Goal: Task Accomplishment & Management: Complete application form

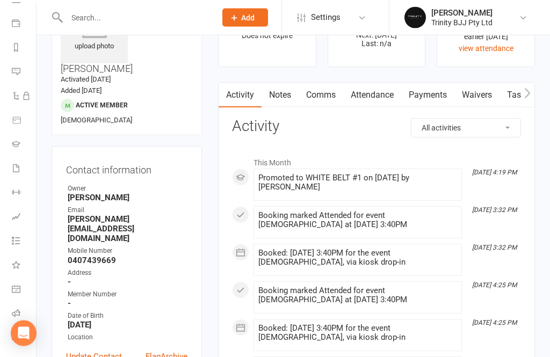
scroll to position [63, 0]
click at [13, 338] on icon at bounding box center [16, 338] width 9 height 9
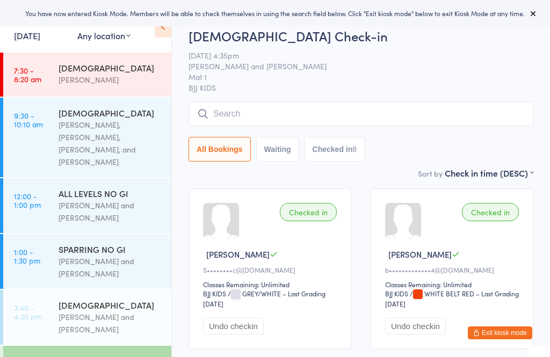
click at [257, 108] on input "search" at bounding box center [361, 114] width 345 height 25
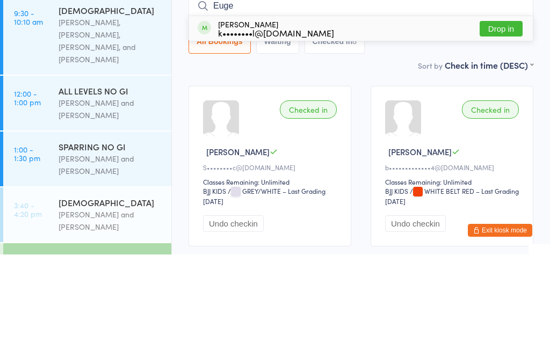
type input "Euge"
click at [298, 119] on div "Eugene Kim k••••••••l@gmail.com Drop in" at bounding box center [361, 131] width 344 height 25
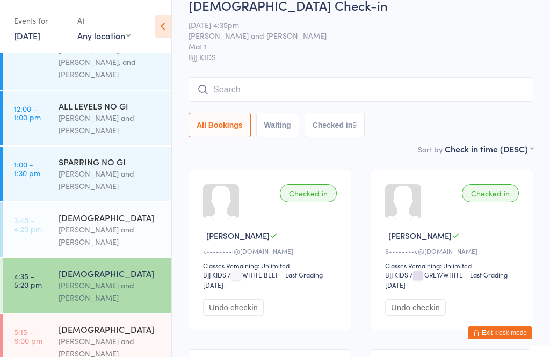
scroll to position [112, 0]
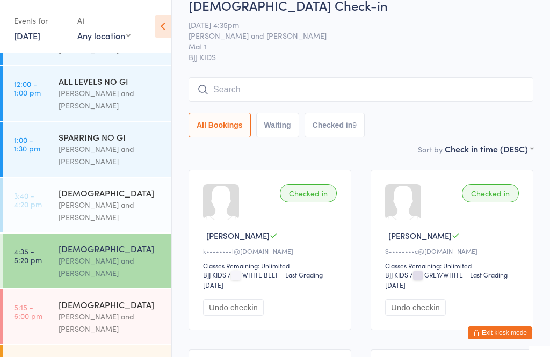
click at [110, 210] on div "[PERSON_NAME] and [PERSON_NAME]" at bounding box center [111, 211] width 104 height 25
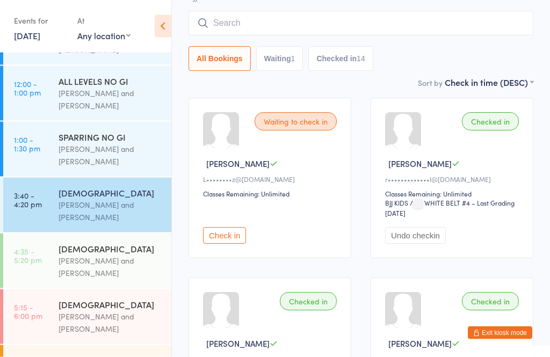
scroll to position [82, 0]
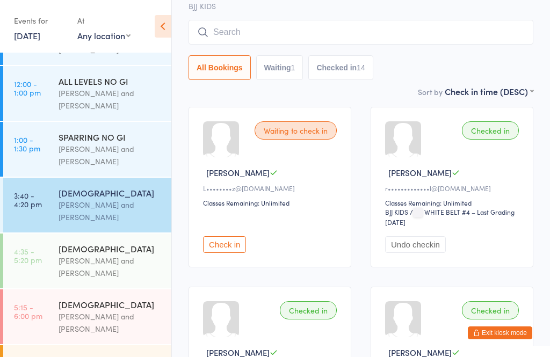
click at [124, 257] on div "[PERSON_NAME] and [PERSON_NAME]" at bounding box center [111, 267] width 104 height 25
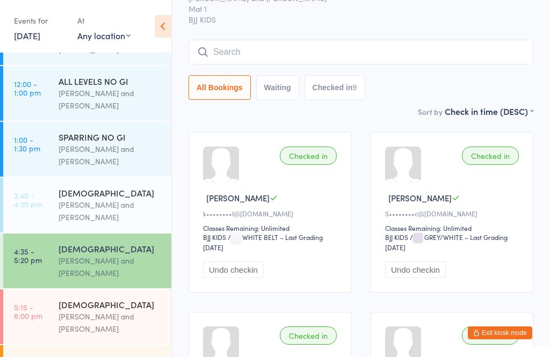
scroll to position [59, 0]
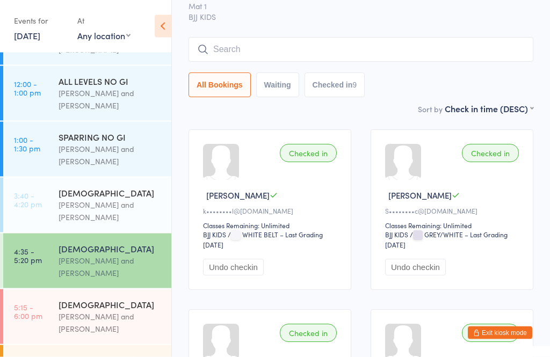
click at [327, 52] on input "search" at bounding box center [361, 50] width 345 height 25
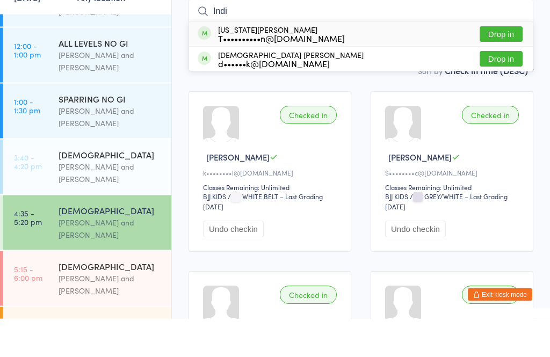
type input "Indi"
click at [254, 64] on div "Indiana Johnson T••••••••••n@gmail.com" at bounding box center [281, 72] width 127 height 17
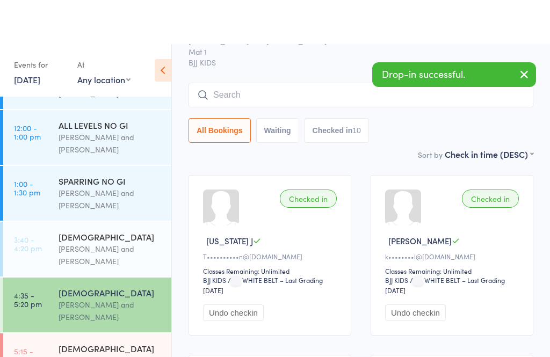
scroll to position [0, 0]
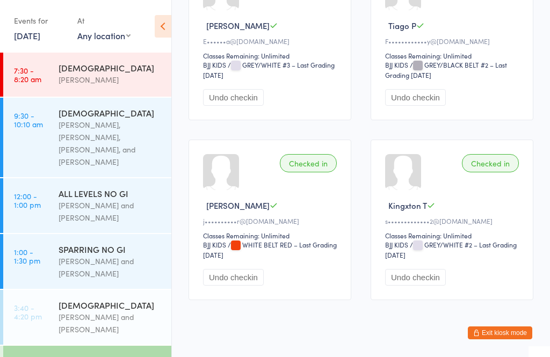
scroll to position [774, 0]
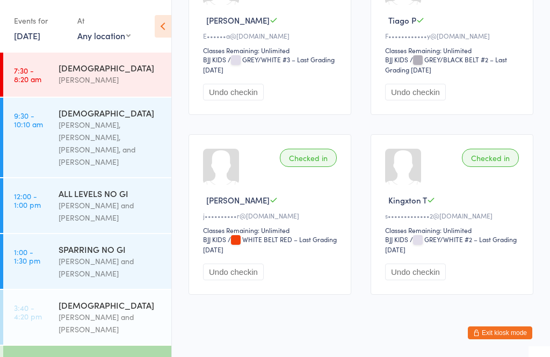
click at [498, 339] on button "Exit kiosk mode" at bounding box center [500, 333] width 64 height 13
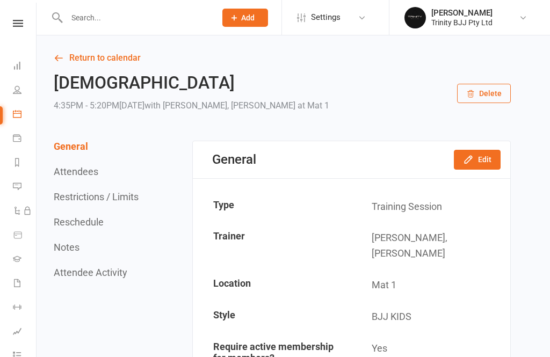
click at [9, 260] on li "Gradings" at bounding box center [18, 260] width 36 height 24
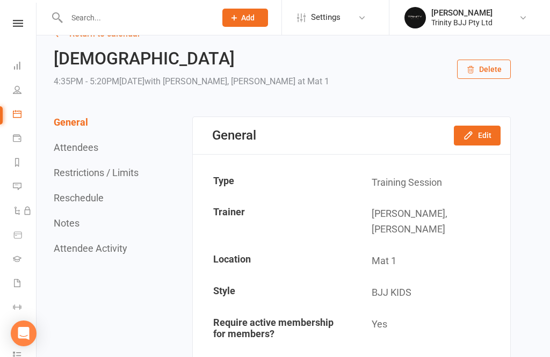
click at [15, 256] on icon at bounding box center [17, 259] width 9 height 9
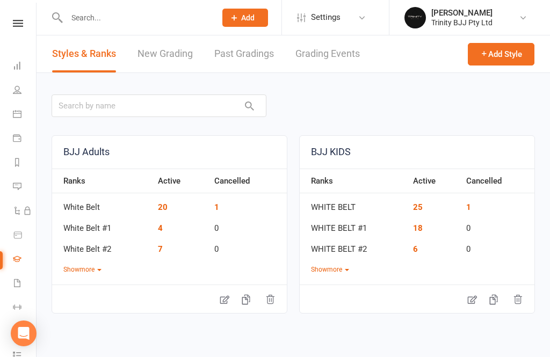
click at [164, 48] on link "New Grading" at bounding box center [164, 53] width 55 height 37
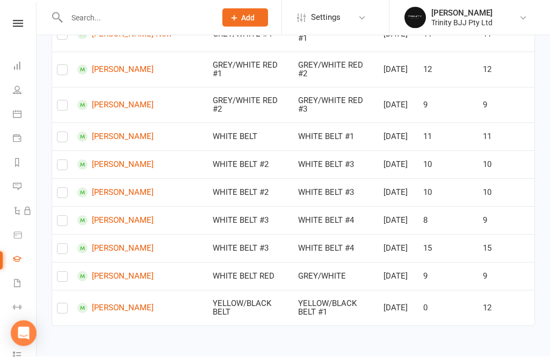
scroll to position [576, 0]
click at [64, 168] on label at bounding box center [62, 168] width 11 height 0
click at [64, 161] on input "checkbox" at bounding box center [62, 161] width 11 height 0
checkbox input "true"
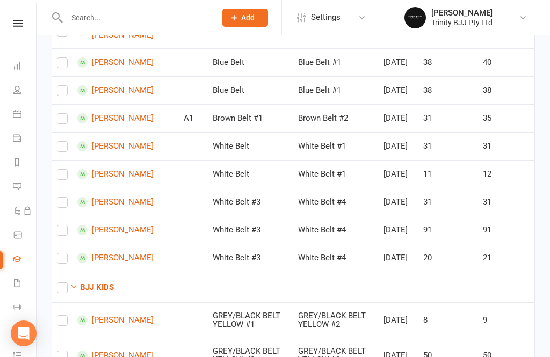
scroll to position [171, 0]
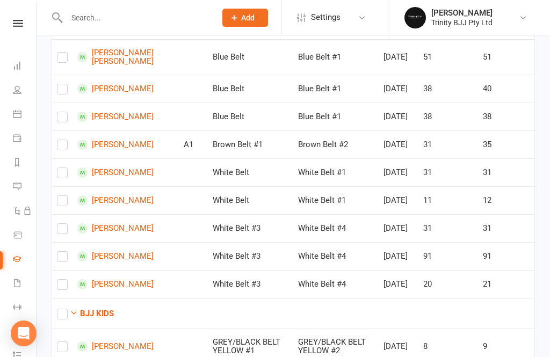
click at [18, 86] on icon at bounding box center [17, 89] width 9 height 9
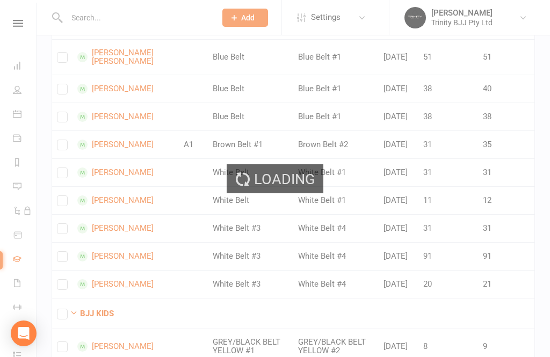
select select "100"
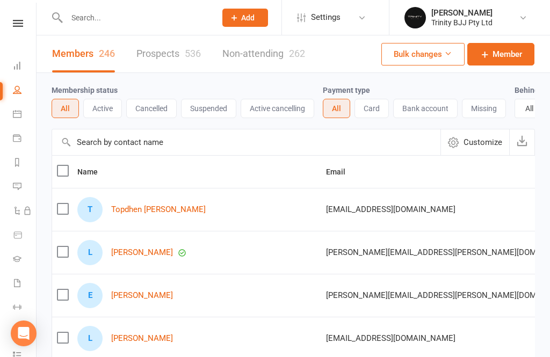
click at [159, 54] on link "Prospects 536" at bounding box center [168, 53] width 64 height 37
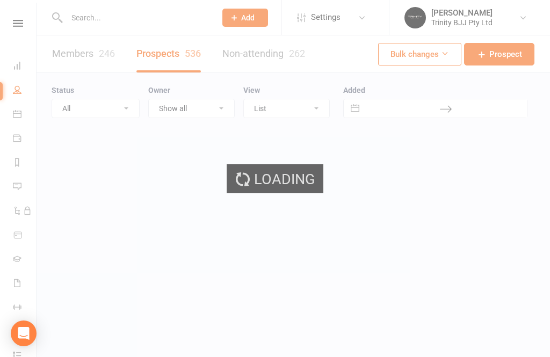
select select "100"
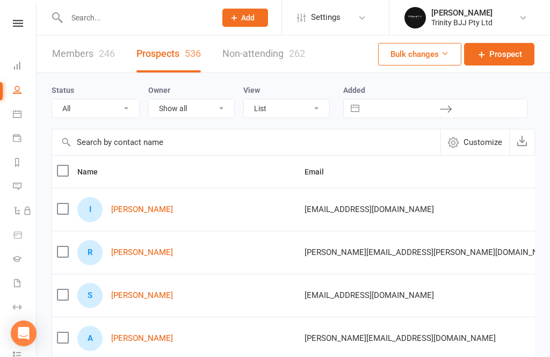
click at [140, 142] on input "text" at bounding box center [246, 142] width 388 height 26
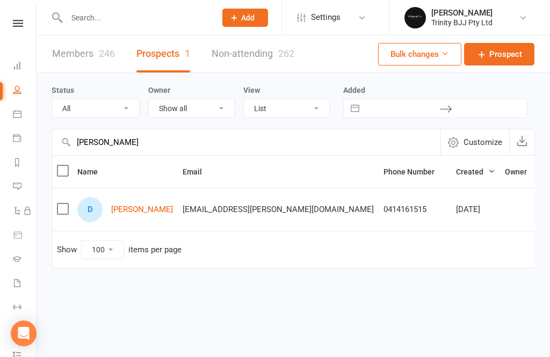
type input "[PERSON_NAME]"
click at [136, 200] on div "D [PERSON_NAME]" at bounding box center [125, 209] width 96 height 25
click at [135, 211] on link "[PERSON_NAME]" at bounding box center [142, 209] width 62 height 9
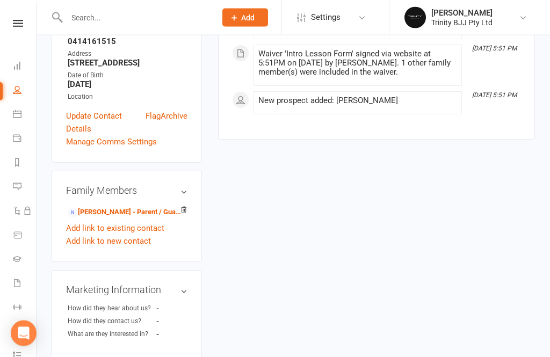
scroll to position [244, 0]
click at [118, 207] on link "[PERSON_NAME] - Parent / Guardian" at bounding box center [125, 212] width 114 height 11
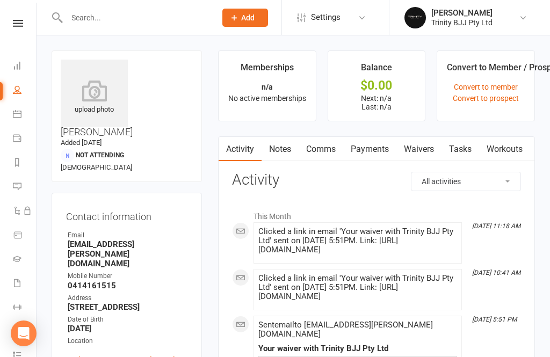
click at [417, 150] on link "Waivers" at bounding box center [418, 149] width 45 height 25
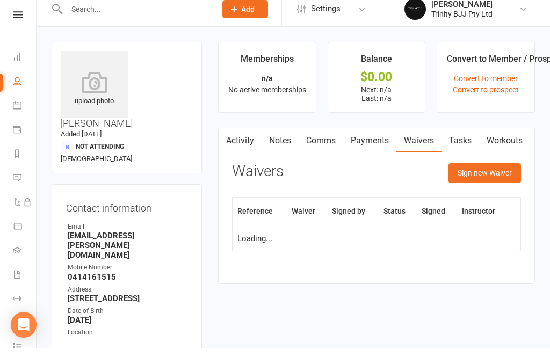
scroll to position [34, 0]
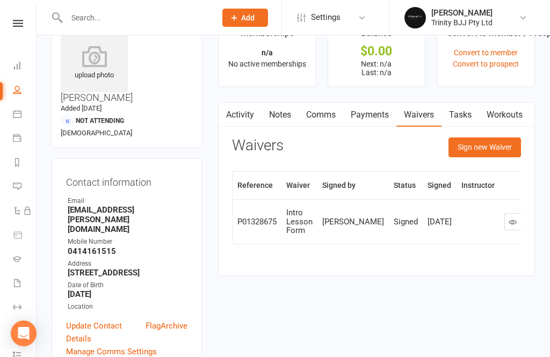
click at [492, 147] on button "Sign new Waiver" at bounding box center [484, 146] width 73 height 19
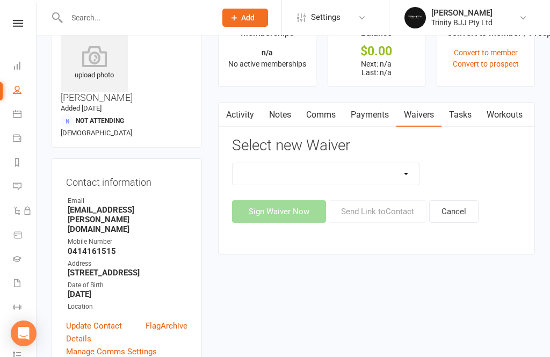
click at [389, 173] on select "Intro Lesson Form MEMBERSHIP AGREEMENT MEMBERSHIP AGREEMENT FOUNDATION Payment …" at bounding box center [326, 173] width 186 height 21
select select "11525"
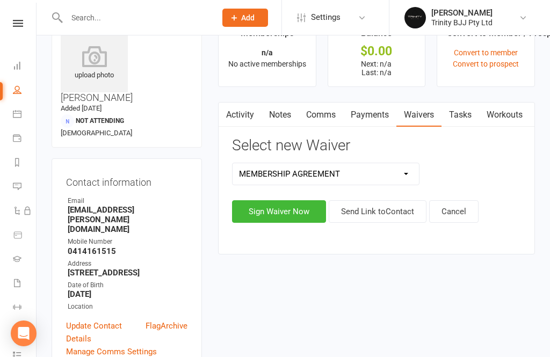
click at [285, 218] on button "Sign Waiver Now" at bounding box center [279, 211] width 94 height 23
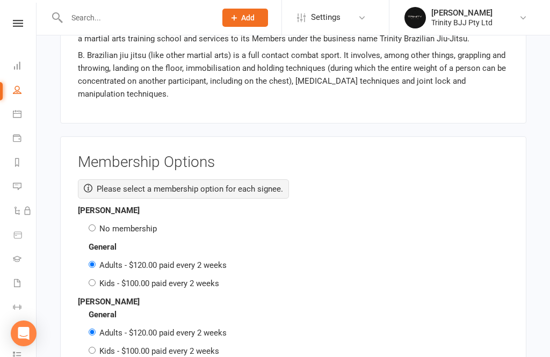
scroll to position [1491, 0]
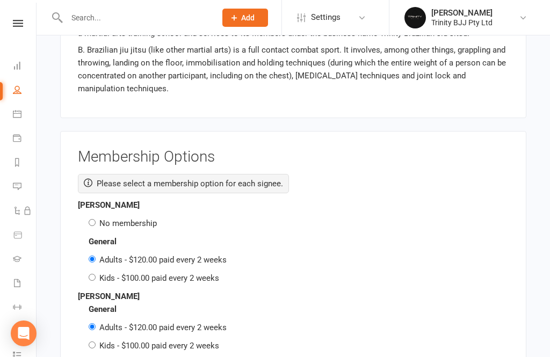
click at [94, 219] on input "No membership" at bounding box center [92, 222] width 7 height 7
radio input "true"
radio input "false"
click at [93, 342] on input "Kids - $100.00 paid every 2 weeks" at bounding box center [92, 345] width 7 height 7
radio input "true"
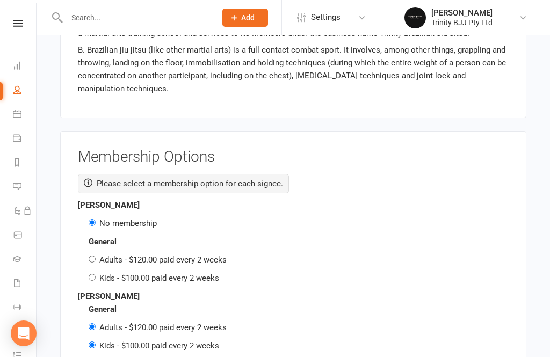
radio input "false"
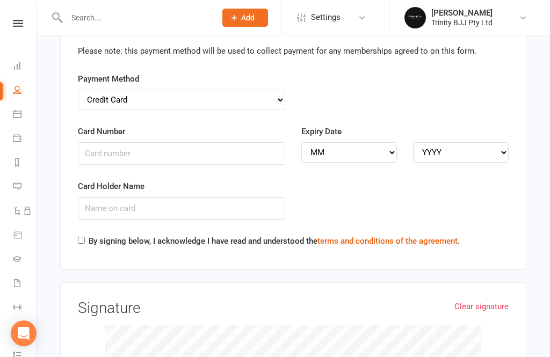
scroll to position [2183, 0]
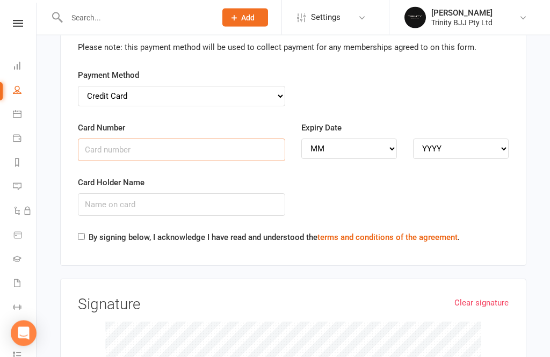
click at [129, 139] on input "Card Number" at bounding box center [181, 150] width 207 height 23
type input "[CREDIT_CARD_NUMBER]"
click at [361, 139] on select "MM 01 02 03 04 05 06 07 08 09 10 11 12" at bounding box center [349, 149] width 96 height 20
select select "03"
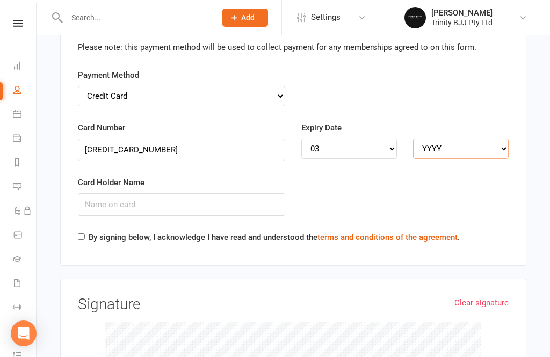
click at [448, 139] on select "YYYY 2025 2026 2027 2028 2029 2030 2031 2032 2033 2034" at bounding box center [461, 149] width 96 height 20
select select "2028"
click at [143, 193] on input "Card Holder Name" at bounding box center [181, 204] width 207 height 23
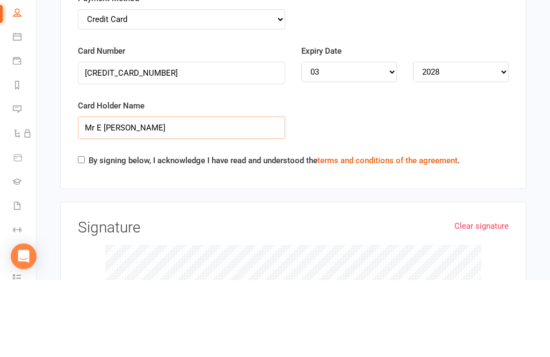
type input "Mr E [PERSON_NAME]"
click at [79, 234] on input "By signing below, I acknowledge I have read and understood the terms and condit…" at bounding box center [81, 237] width 7 height 7
checkbox input "true"
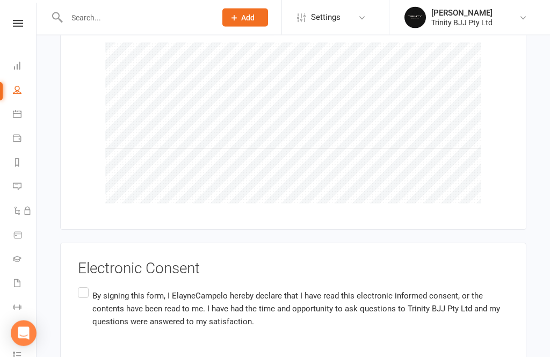
scroll to position [2462, 0]
click at [84, 285] on label "By signing this form, I ElayneCampelo hereby declare that I have read this elec…" at bounding box center [293, 308] width 431 height 47
click at [84, 285] on input "By signing this form, I ElayneCampelo hereby declare that I have read this elec…" at bounding box center [81, 285] width 7 height 0
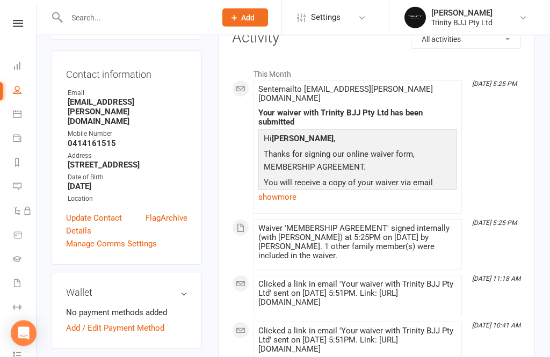
scroll to position [142, 0]
